Goal: Task Accomplishment & Management: Use online tool/utility

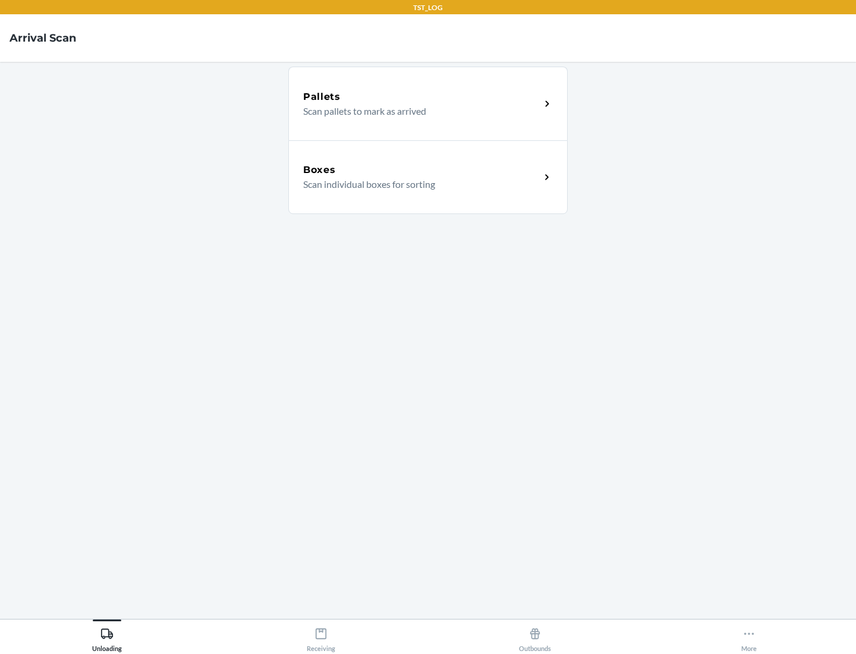
click at [421, 170] on div "Boxes" at bounding box center [421, 170] width 237 height 14
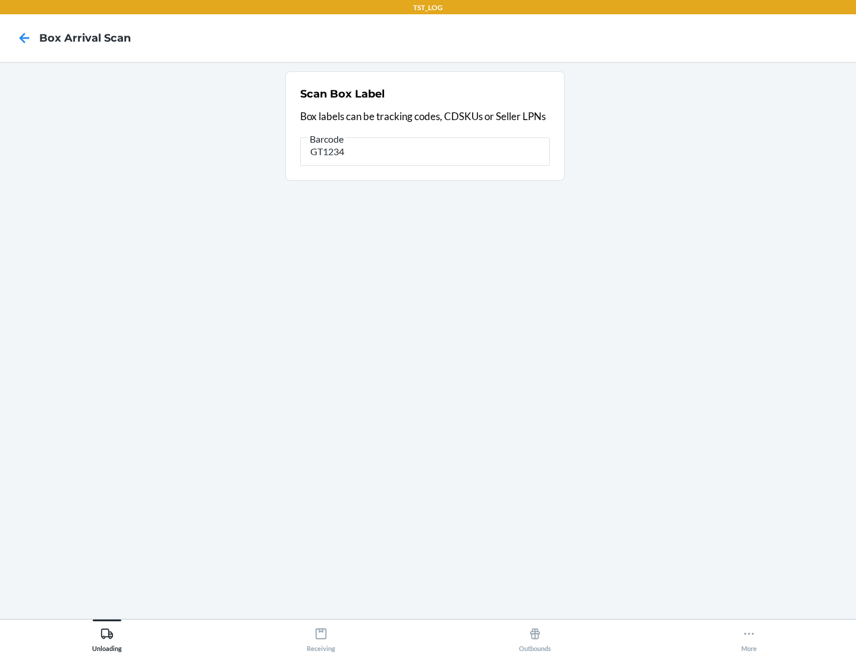
type input "GT1234"
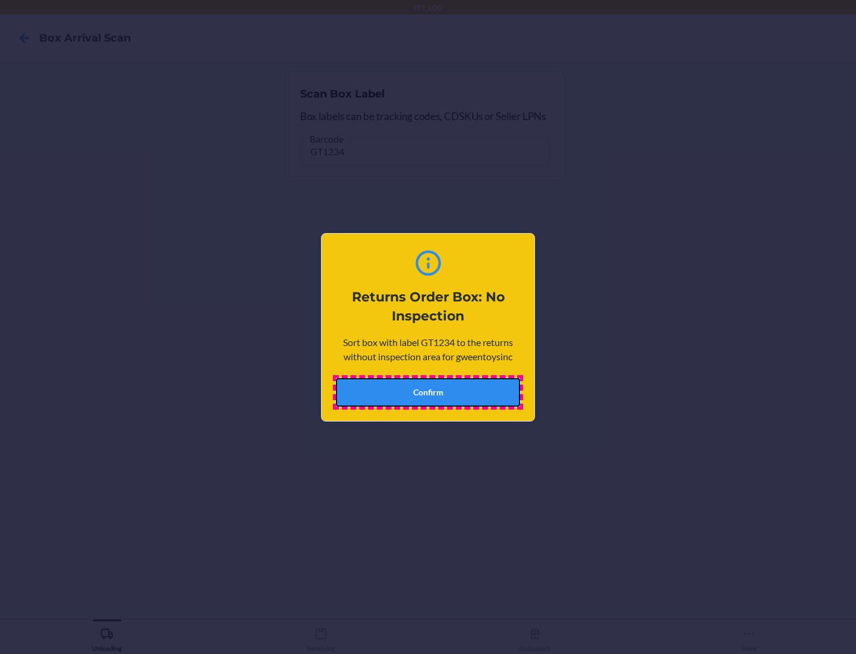
click at [428, 392] on button "Confirm" at bounding box center [428, 392] width 184 height 29
